Goal: Find contact information: Find contact information

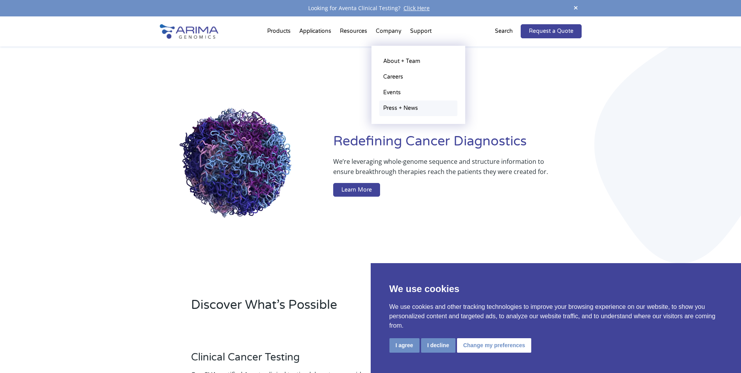
click at [397, 105] on link "Press + News" at bounding box center [418, 108] width 78 height 16
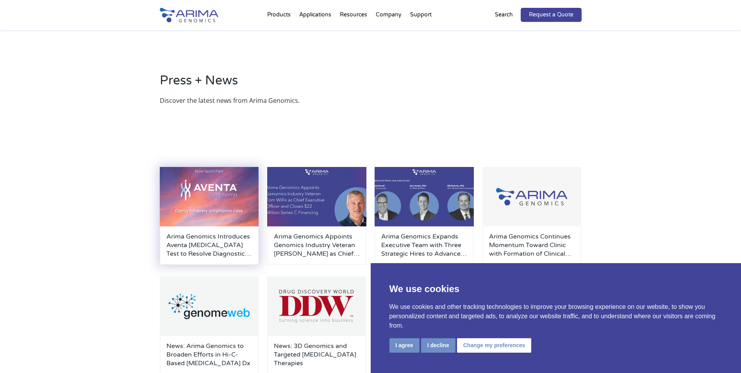
click at [184, 247] on h3 "Arima Genomics Introduces Aventa Lymphoma Test to Resolve Diagnostic Uncertaint…" at bounding box center [209, 245] width 86 height 26
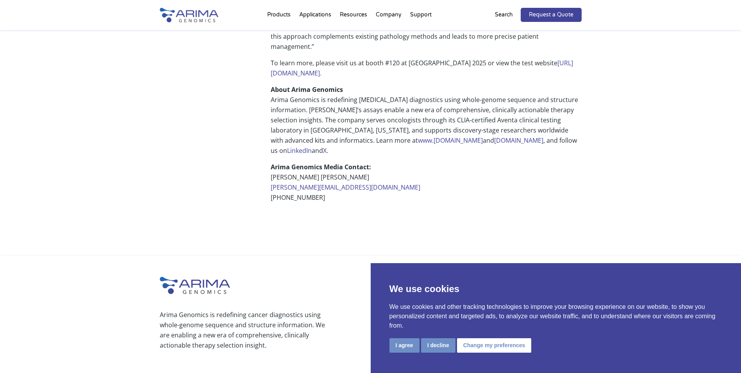
scroll to position [625, 0]
drag, startPoint x: 369, startPoint y: 129, endPoint x: 266, endPoint y: 126, distance: 103.6
drag, startPoint x: 266, startPoint y: 126, endPoint x: 276, endPoint y: 128, distance: 10.3
copy link "rachel@fordhutmanmedia.com"
